Goal: Entertainment & Leisure: Consume media (video, audio)

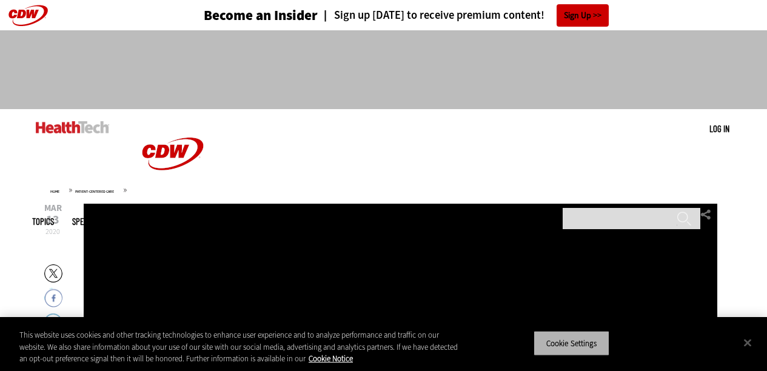
click at [577, 352] on button "Cookie Settings" at bounding box center [572, 343] width 76 height 25
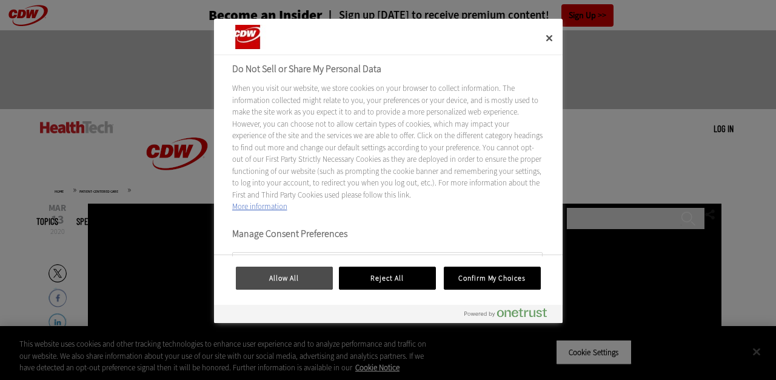
click at [275, 276] on button "Allow All" at bounding box center [284, 278] width 97 height 23
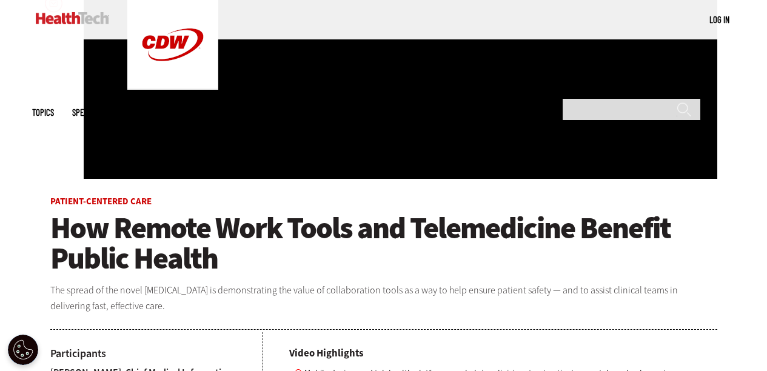
scroll to position [160, 0]
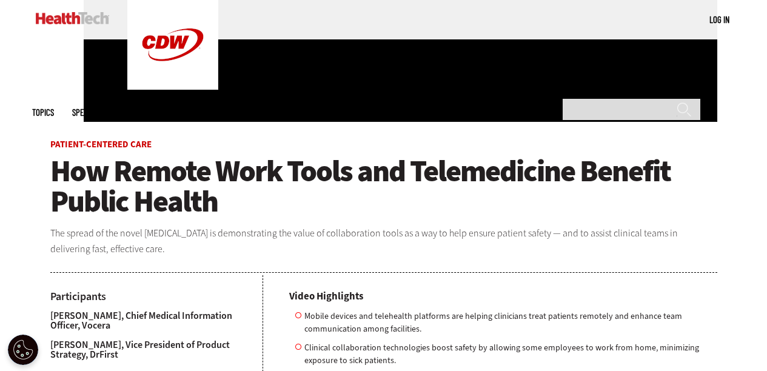
scroll to position [292, 0]
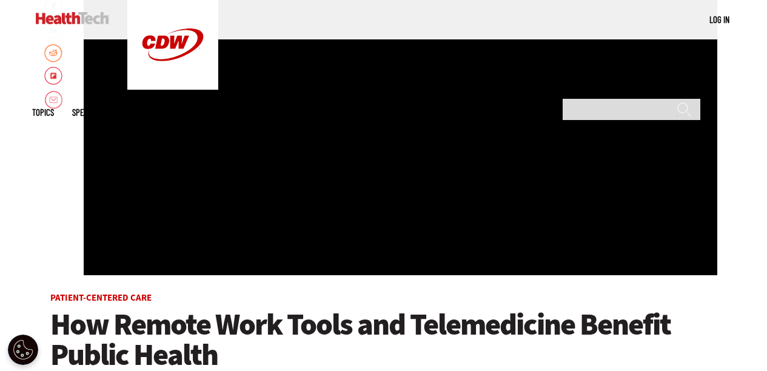
click at [213, 217] on div "Video viewer" at bounding box center [401, 93] width 634 height 364
click at [130, 247] on div "Video viewer" at bounding box center [401, 93] width 634 height 364
click at [130, 249] on div "Video viewer" at bounding box center [401, 93] width 634 height 364
click at [143, 312] on span "How Remote Work Tools and Telemedicine Benefit Public Health" at bounding box center [360, 340] width 621 height 70
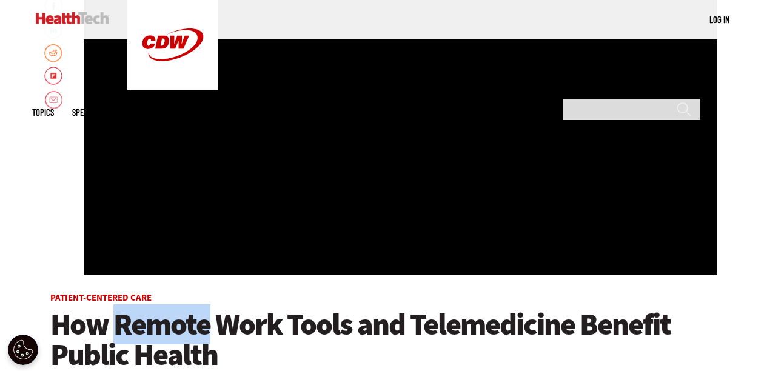
click at [143, 312] on span "How Remote Work Tools and Telemedicine Benefit Public Health" at bounding box center [360, 340] width 621 height 70
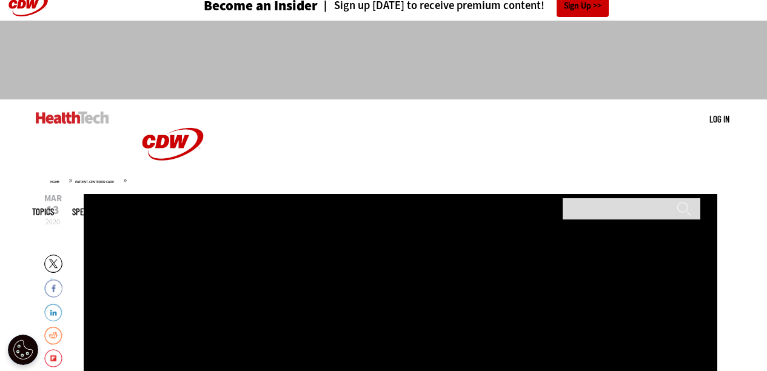
scroll to position [0, 0]
